Goal: Task Accomplishment & Management: Use online tool/utility

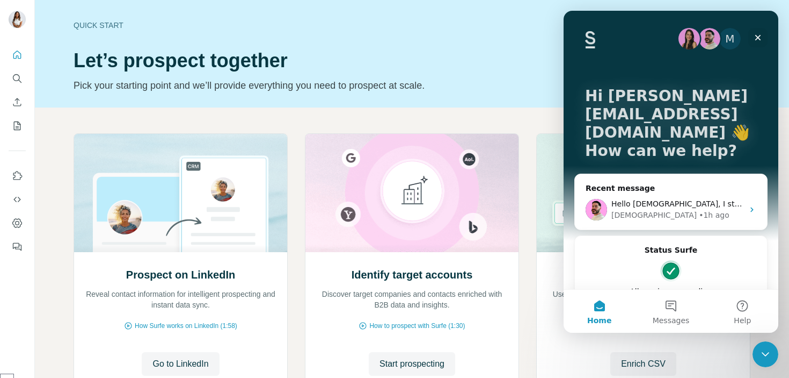
scroll to position [93, 0]
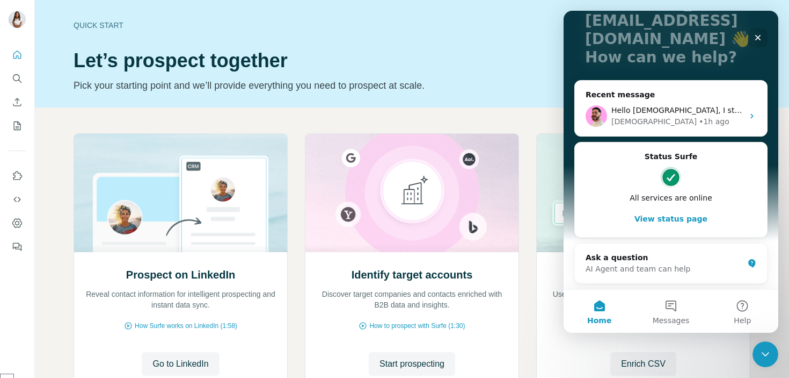
click at [670, 224] on button "View status page" at bounding box center [671, 218] width 171 height 21
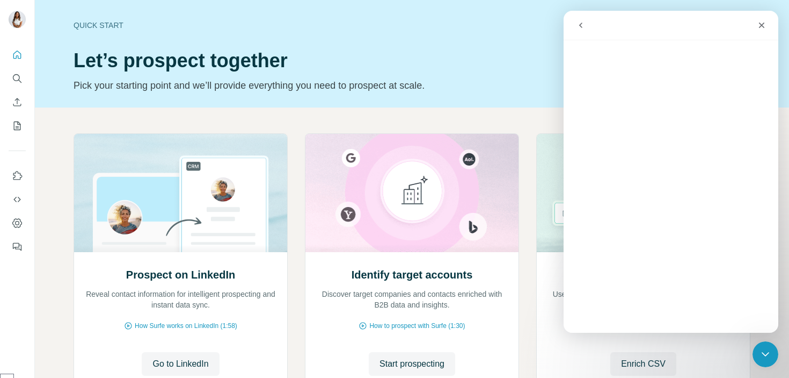
scroll to position [50, 0]
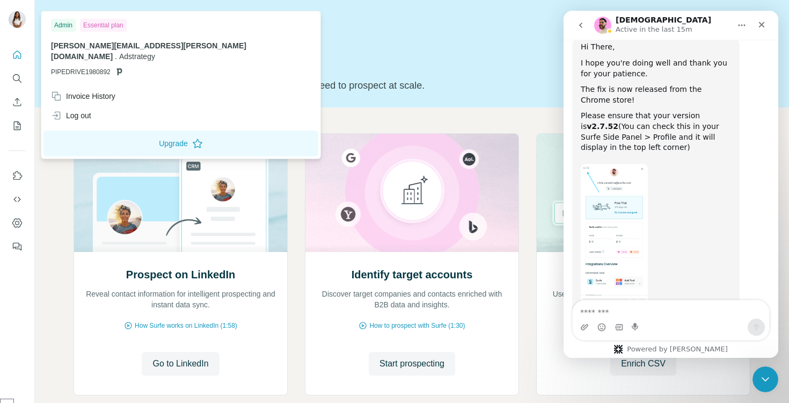
click at [22, 16] on img at bounding box center [17, 19] width 17 height 17
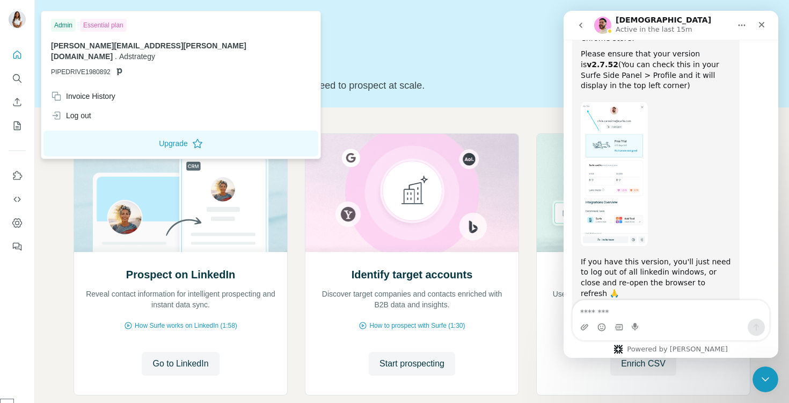
scroll to position [1024, 0]
click at [22, 16] on img at bounding box center [17, 19] width 17 height 17
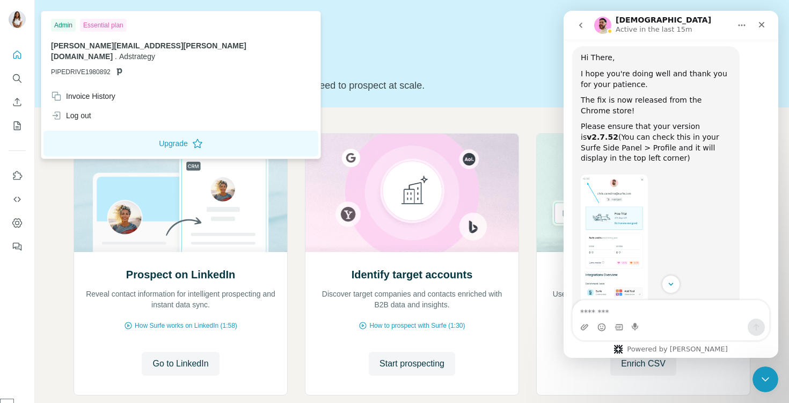
scroll to position [946, 0]
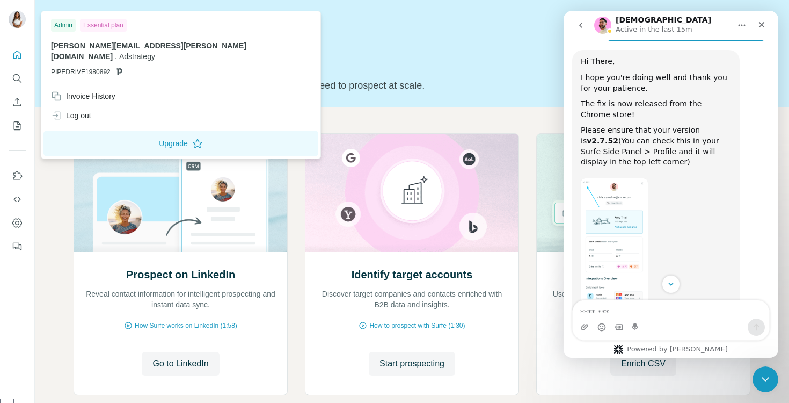
click at [12, 17] on img at bounding box center [17, 19] width 17 height 17
click at [13, 16] on img at bounding box center [17, 19] width 17 height 17
click at [159, 33] on div "Admin Essential plan luisa.lourenco@adstrategyglobal.com . Adstrategy PIPEDRIVE…" at bounding box center [180, 49] width 275 height 73
click at [155, 52] on span "Adstrategy" at bounding box center [137, 56] width 36 height 9
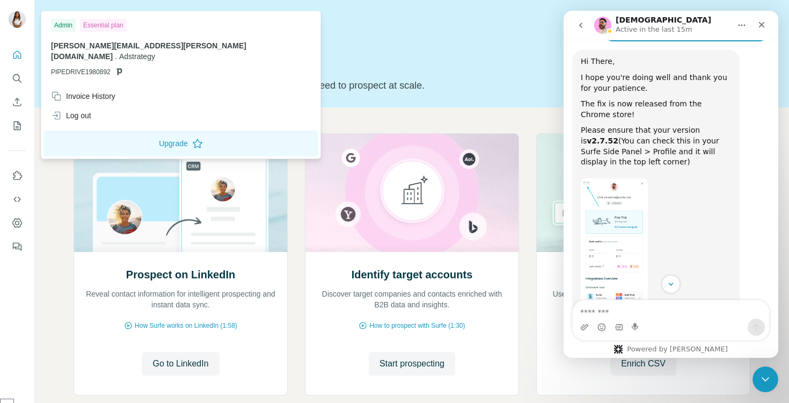
click at [69, 53] on div "luisa.lourenco@adstrategyglobal.com . Adstrategy PIPEDRIVE1980892" at bounding box center [181, 58] width 260 height 37
click at [70, 140] on button "Upgrade" at bounding box center [180, 143] width 275 height 26
click at [108, 67] on span "PIPEDRIVE1980892" at bounding box center [81, 72] width 60 height 10
type textarea "**********"
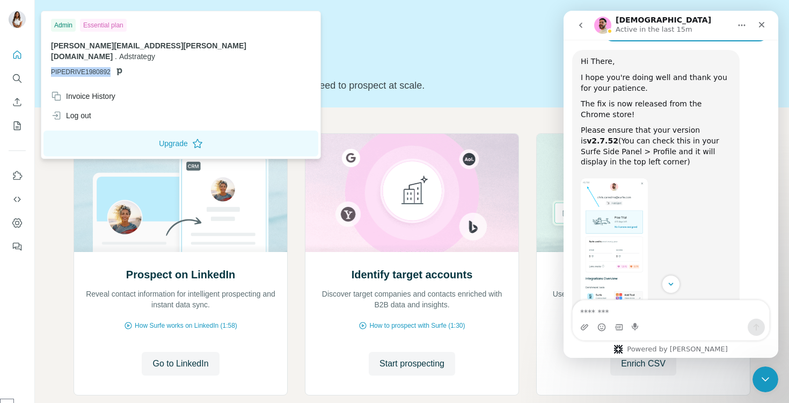
click at [108, 67] on span "PIPEDRIVE1980892" at bounding box center [81, 72] width 60 height 10
click at [22, 75] on icon "Search" at bounding box center [17, 78] width 11 height 11
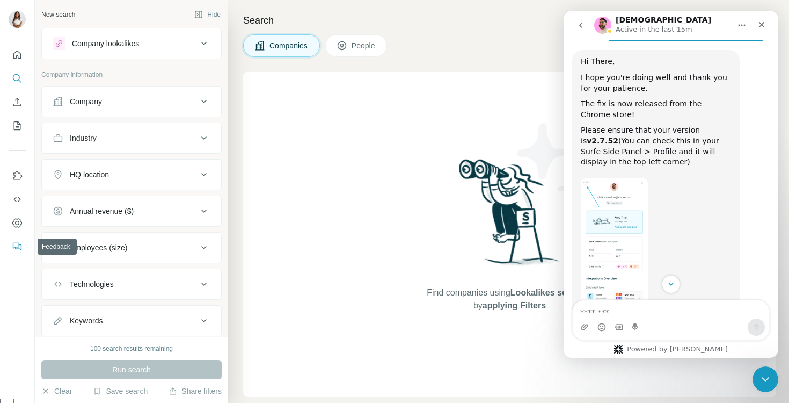
click at [19, 252] on button "Feedback" at bounding box center [17, 246] width 17 height 19
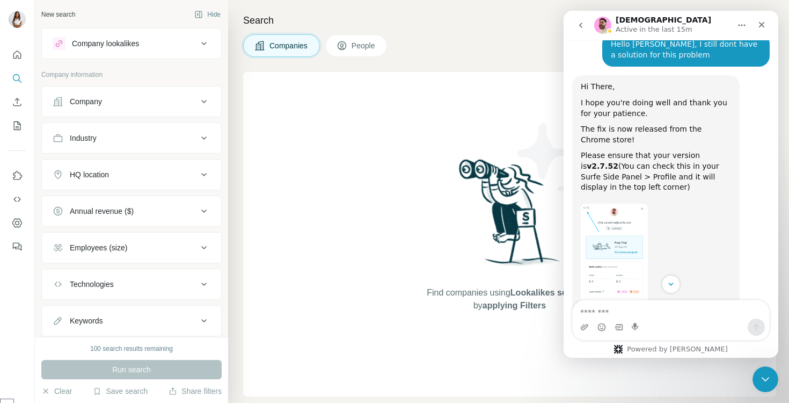
scroll to position [919, 0]
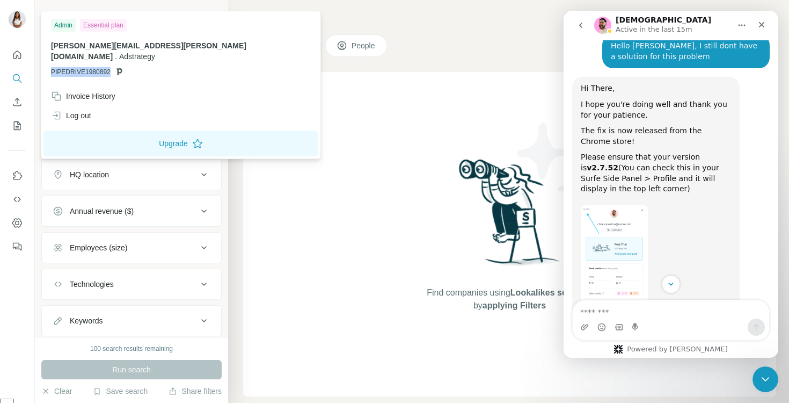
click at [19, 17] on img at bounding box center [17, 19] width 17 height 17
click at [17, 23] on img at bounding box center [17, 19] width 17 height 17
click at [160, 51] on div "luisa.lourenco@adstrategyglobal.com . Adstrategy PIPEDRIVE1980892" at bounding box center [181, 58] width 260 height 37
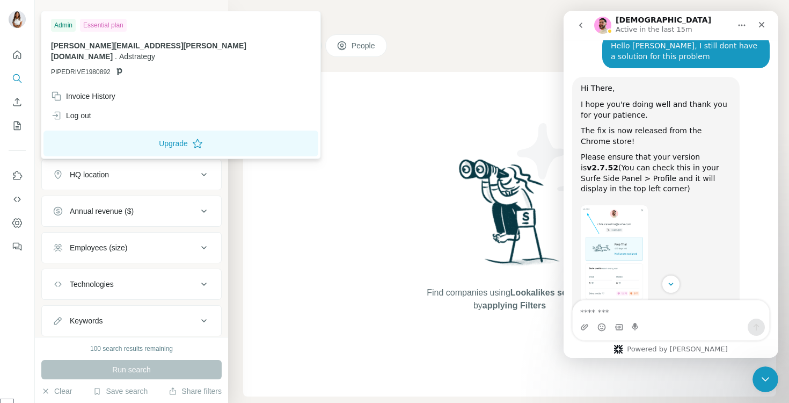
click at [177, 46] on span "luisa.lourenco@adstrategyglobal.com" at bounding box center [148, 50] width 195 height 19
drag, startPoint x: 177, startPoint y: 46, endPoint x: 92, endPoint y: 51, distance: 84.5
click at [176, 46] on span "luisa.lourenco@adstrategyglobal.com" at bounding box center [148, 50] width 195 height 19
click at [92, 51] on div "luisa.lourenco@adstrategyglobal.com . Adstrategy PIPEDRIVE1980892" at bounding box center [181, 58] width 260 height 37
click at [92, 67] on span "PIPEDRIVE1980892" at bounding box center [81, 72] width 60 height 10
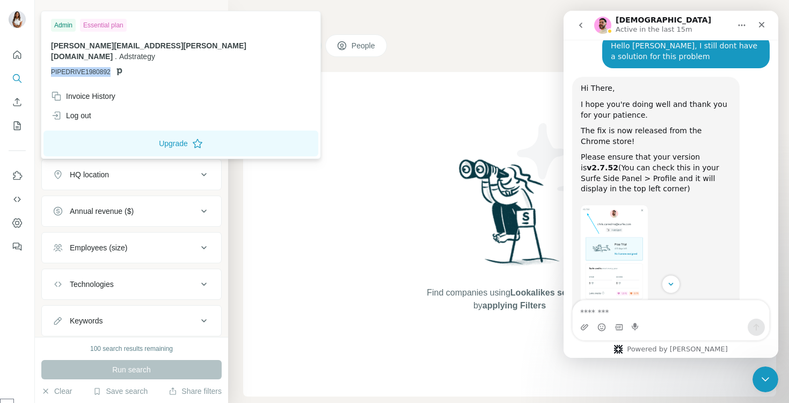
click at [92, 67] on span "PIPEDRIVE1980892" at bounding box center [81, 72] width 60 height 10
click at [149, 50] on p "luisa.lourenco@adstrategyglobal.com . Adstrategy" at bounding box center [181, 50] width 260 height 21
click at [18, 224] on icon "Dashboard" at bounding box center [17, 222] width 11 height 11
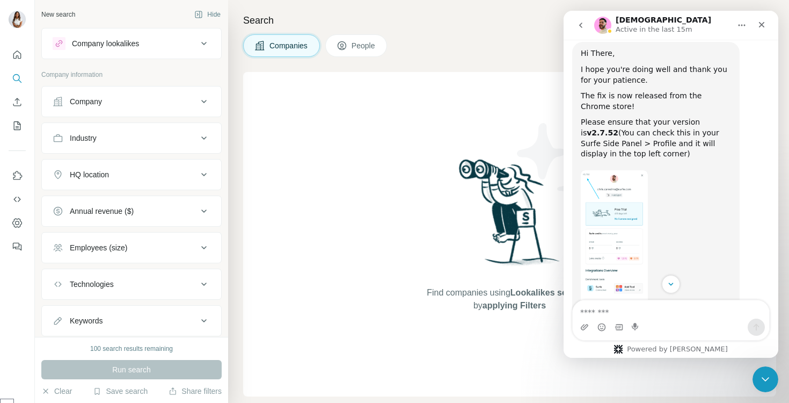
scroll to position [955, 0]
click at [629, 169] on img "Christian says…" at bounding box center [614, 241] width 67 height 144
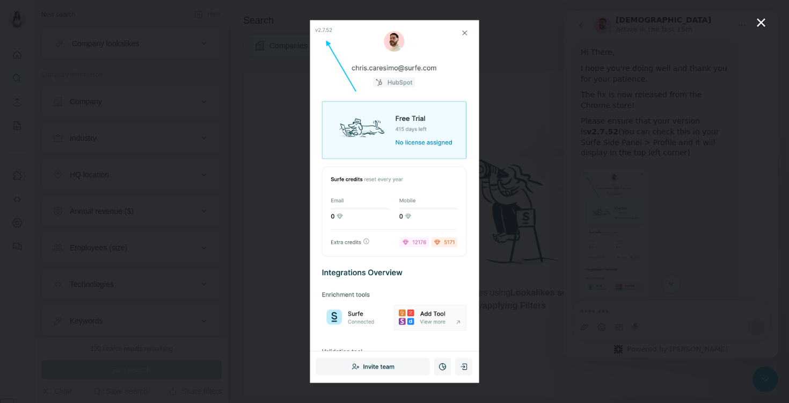
scroll to position [0, 0]
click at [367, 61] on img "Close" at bounding box center [394, 201] width 169 height 362
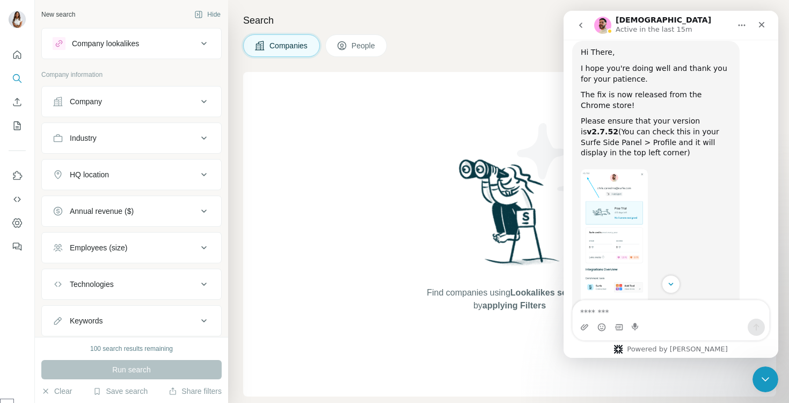
click at [367, 61] on div "Search Companies People Find companies using Lookalikes search or by applying F…" at bounding box center [508, 201] width 561 height 403
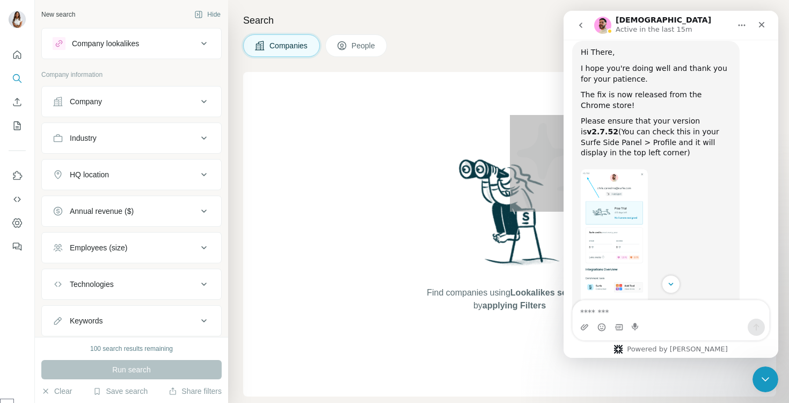
click at [612, 169] on img "Christian says…" at bounding box center [614, 241] width 67 height 144
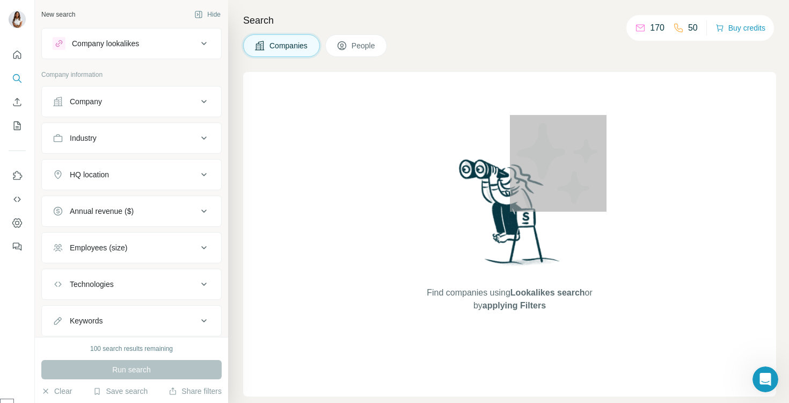
scroll to position [1024, 0]
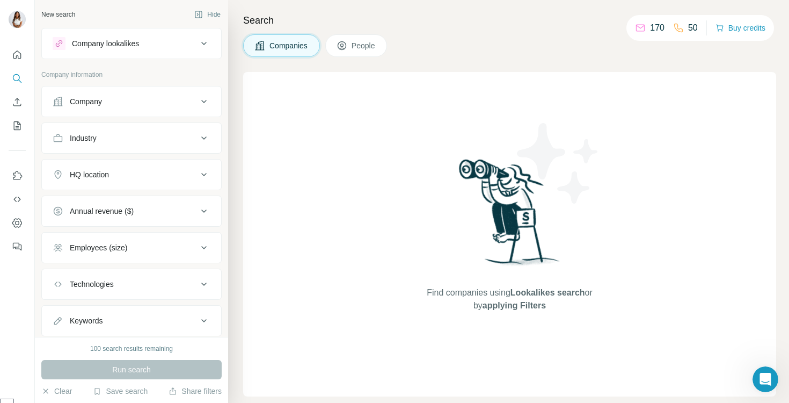
click at [662, 33] on div "170 50" at bounding box center [666, 27] width 63 height 15
click at [732, 29] on button "Buy credits" at bounding box center [741, 27] width 50 height 15
click at [360, 52] on button "People" at bounding box center [356, 45] width 62 height 23
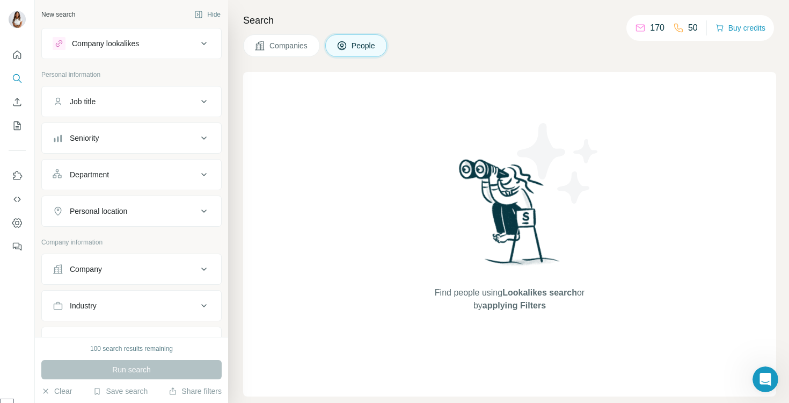
click at [654, 34] on div "170 50" at bounding box center [666, 27] width 63 height 15
click at [763, 32] on button "Buy credits" at bounding box center [741, 27] width 50 height 15
click at [66, 9] on div "New search Hide" at bounding box center [131, 14] width 180 height 16
click at [193, 9] on button "Hide" at bounding box center [207, 14] width 41 height 16
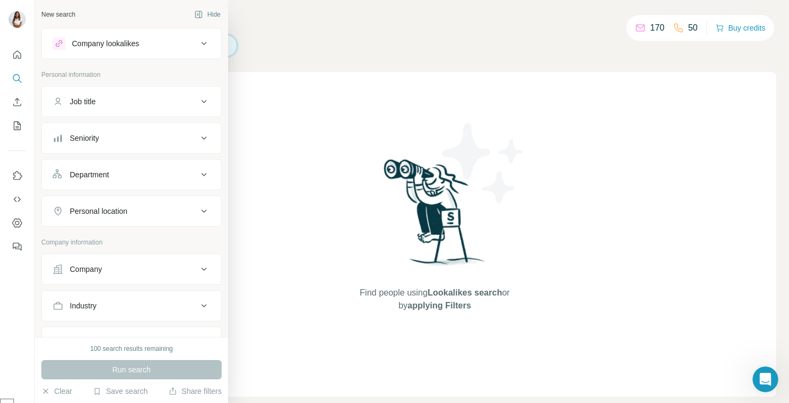
click at [117, 110] on button "Job title" at bounding box center [131, 102] width 179 height 26
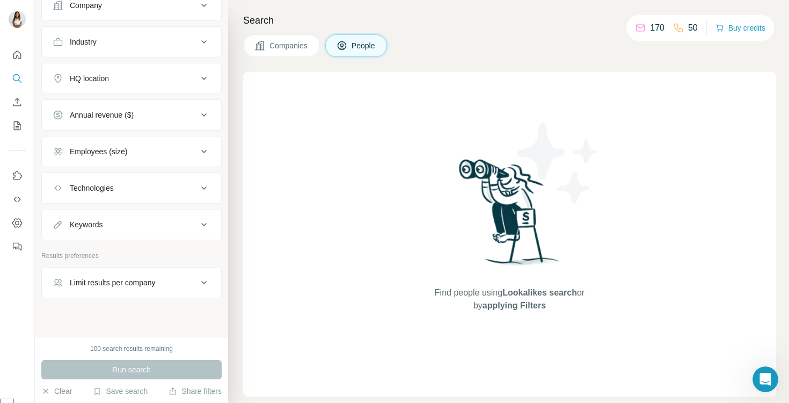
scroll to position [307, 0]
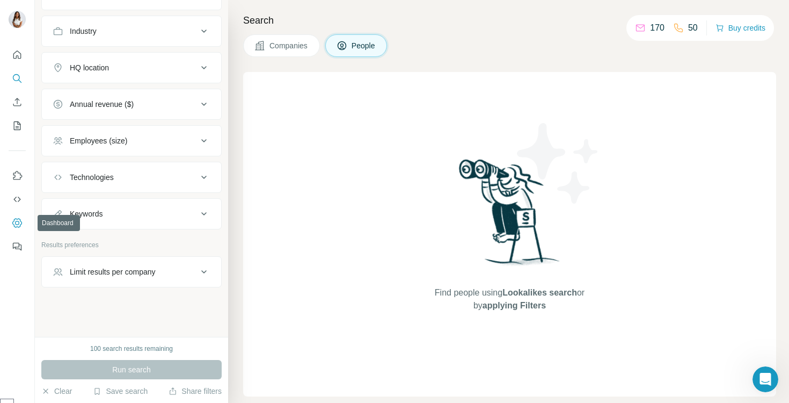
click at [18, 231] on button "Dashboard" at bounding box center [17, 222] width 17 height 19
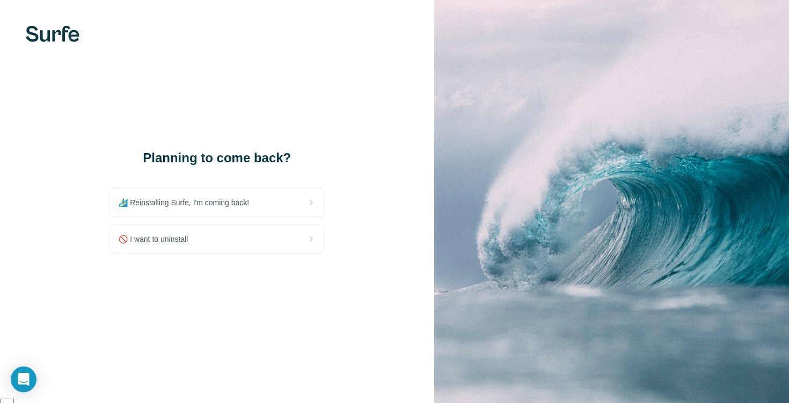
scroll to position [229, 0]
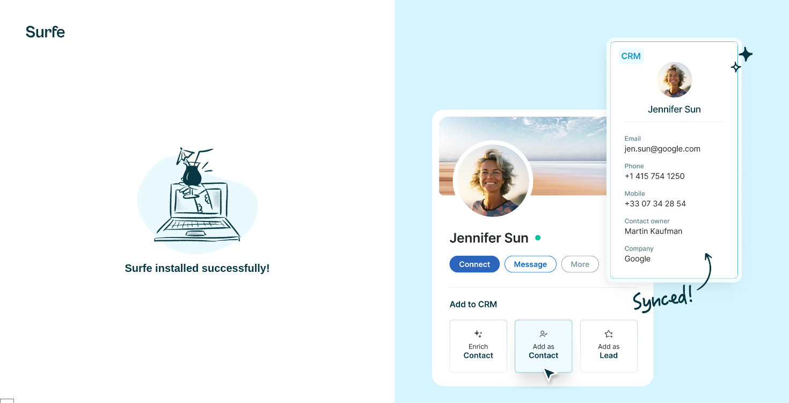
scroll to position [229, 0]
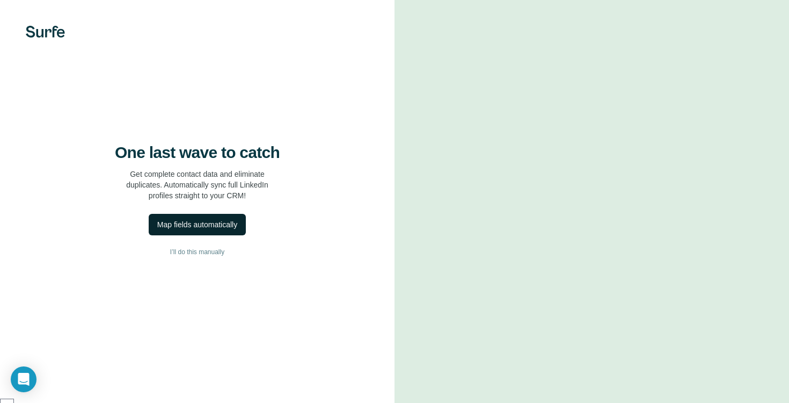
click at [213, 230] on div "Map fields automatically" at bounding box center [197, 224] width 80 height 11
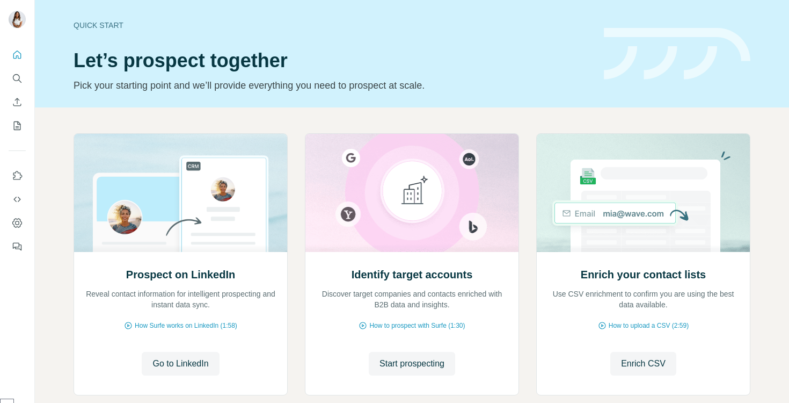
scroll to position [229, 0]
